Goal: Task Accomplishment & Management: Manage account settings

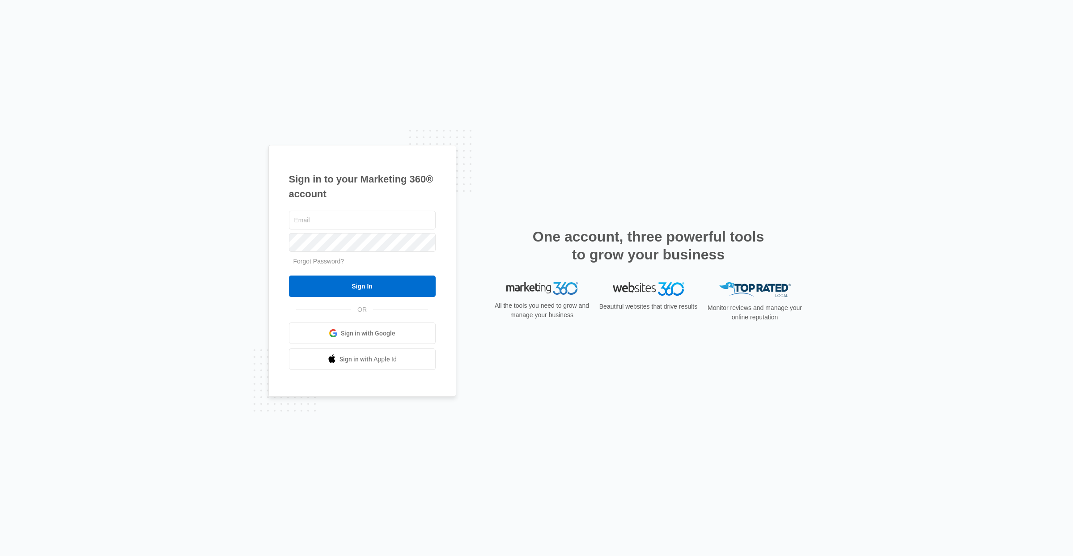
type input "[EMAIL_ADDRESS][PERSON_NAME][DOMAIN_NAME]"
click at [366, 283] on input "Sign In" at bounding box center [362, 286] width 147 height 21
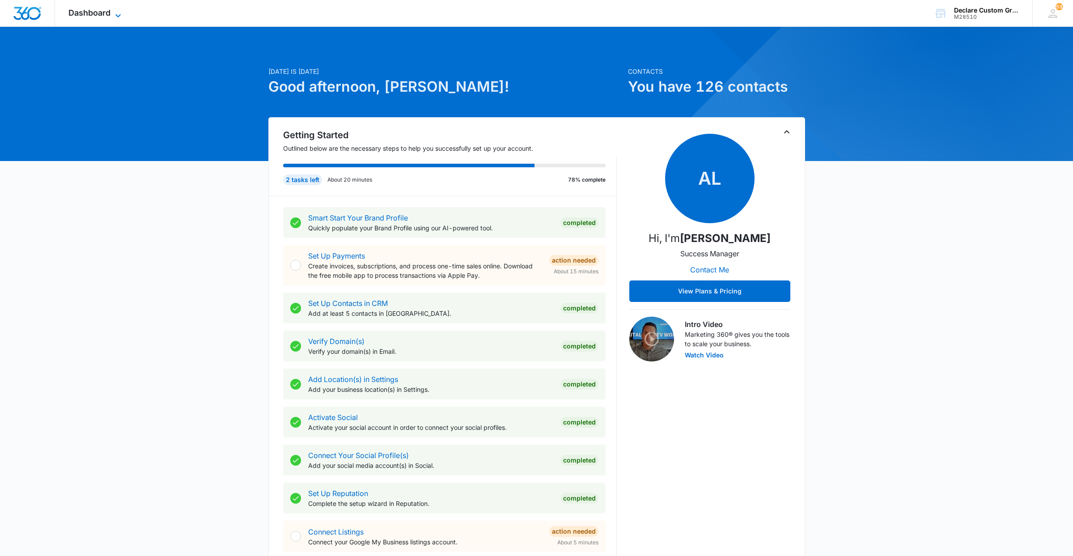
click at [117, 14] on icon at bounding box center [118, 15] width 11 height 11
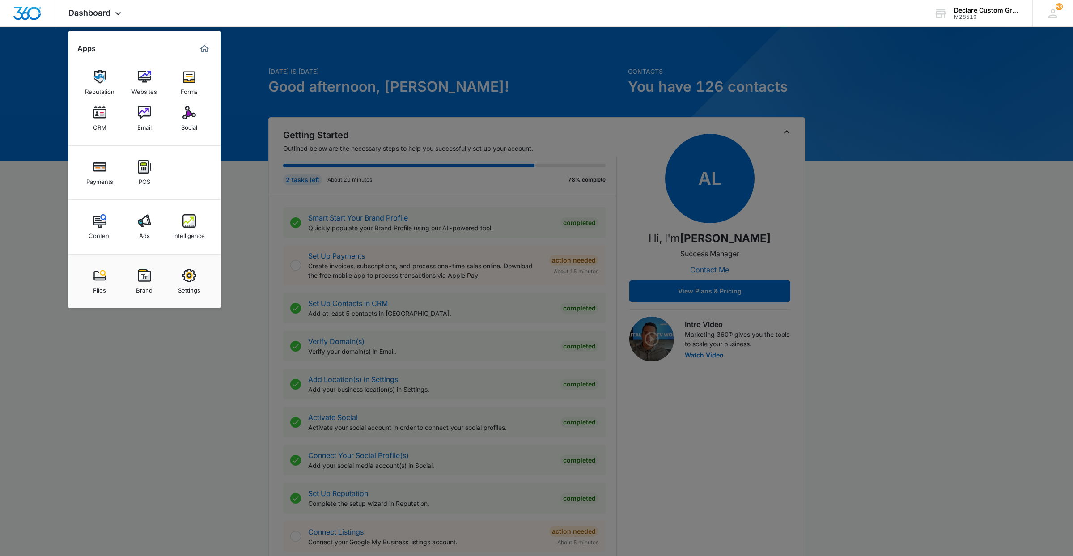
click at [99, 113] on img at bounding box center [99, 112] width 13 height 13
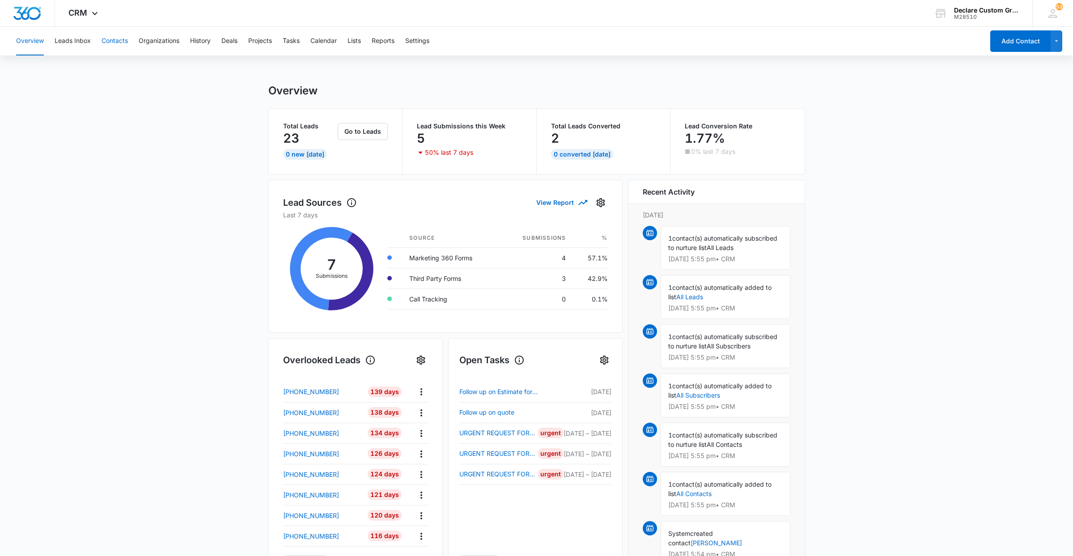
click at [121, 39] on button "Contacts" at bounding box center [115, 41] width 26 height 29
